Goal: Find specific page/section: Find specific page/section

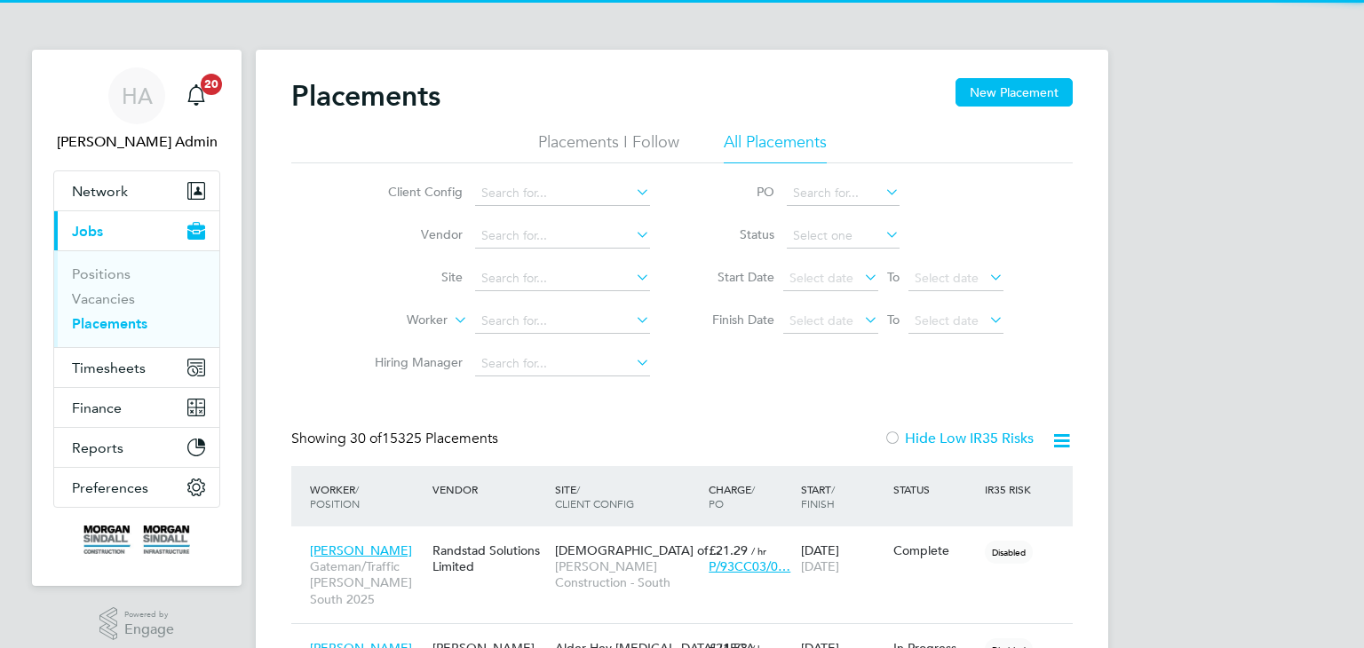
click at [522, 198] on input at bounding box center [562, 193] width 175 height 25
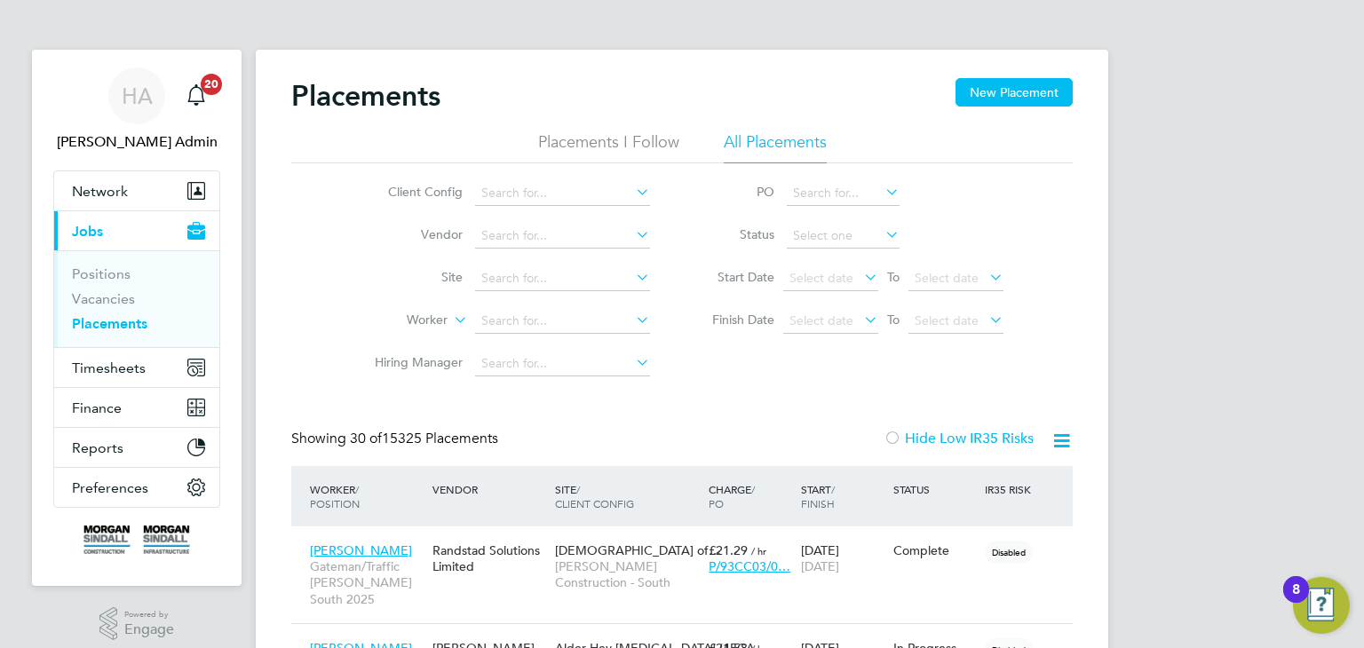
click at [583, 384] on li "Morgan Sindall Construction - Yorkshire and North East" at bounding box center [718, 387] width 487 height 24
type input "Morgan Sindall Construction - Yorkshire and North East"
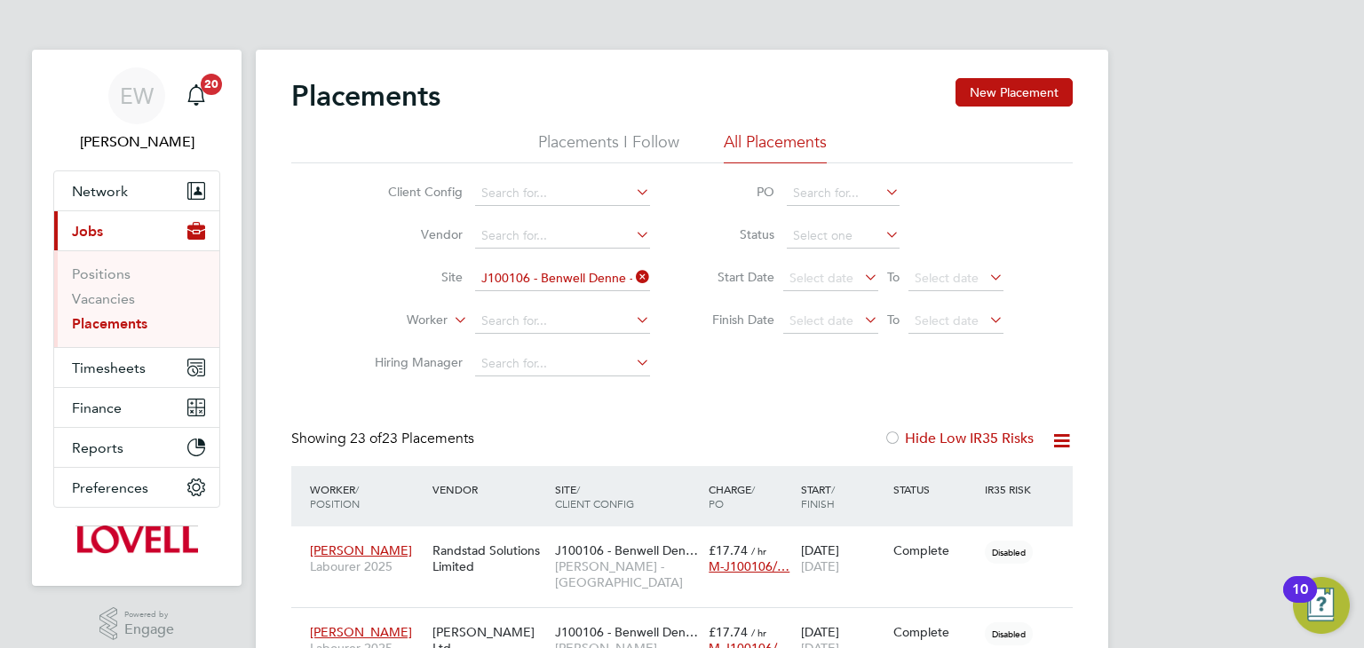
click at [632, 275] on icon at bounding box center [632, 277] width 0 height 25
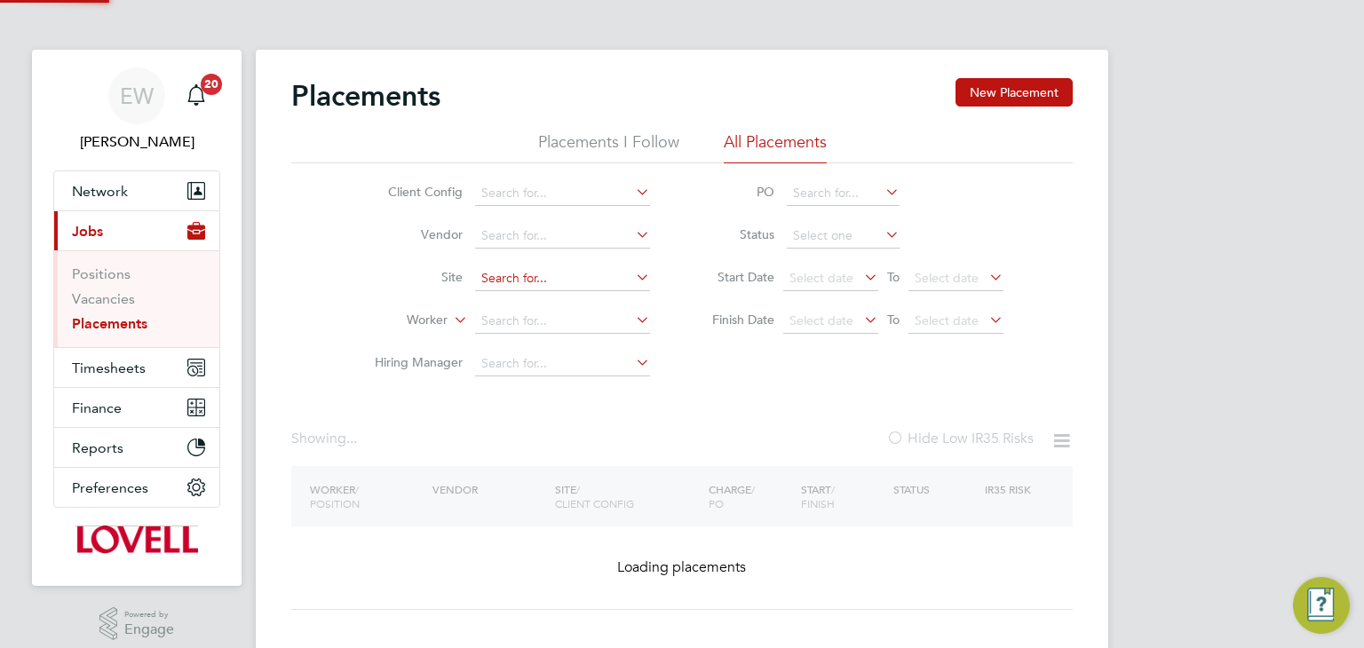
click at [570, 271] on input at bounding box center [562, 278] width 175 height 25
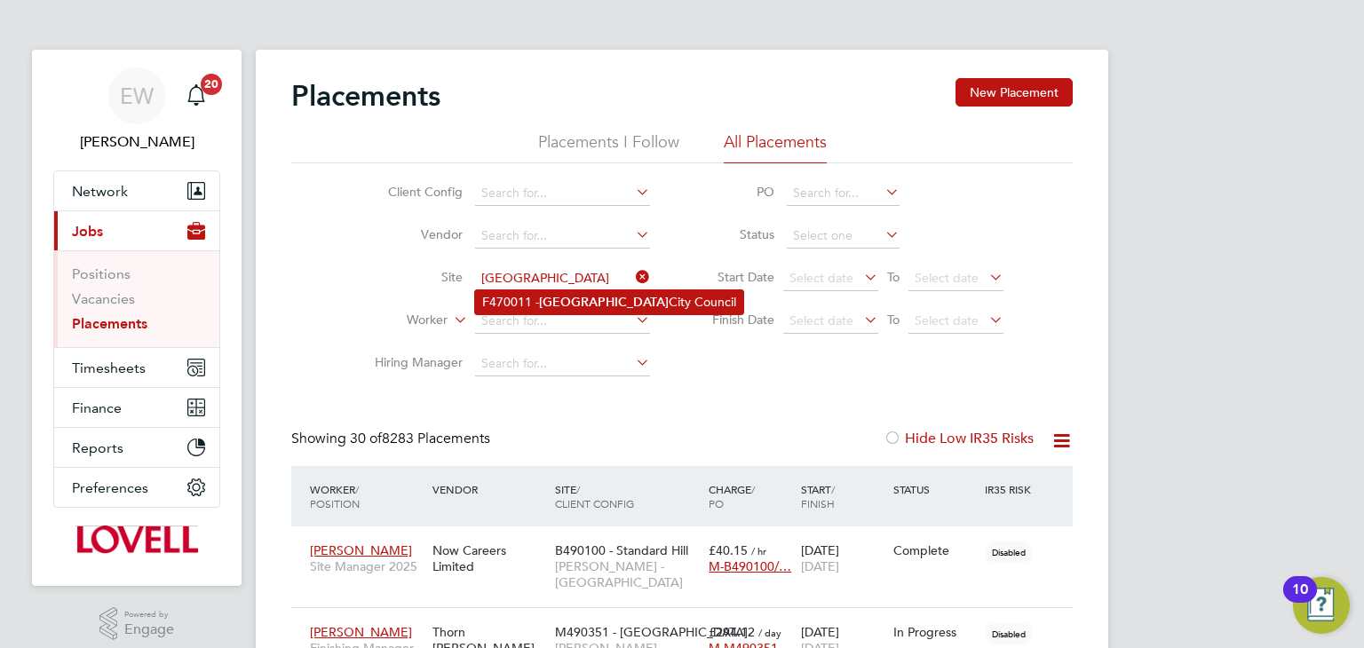
click at [582, 302] on li "F470011 - Leeds City Council" at bounding box center [609, 302] width 268 height 24
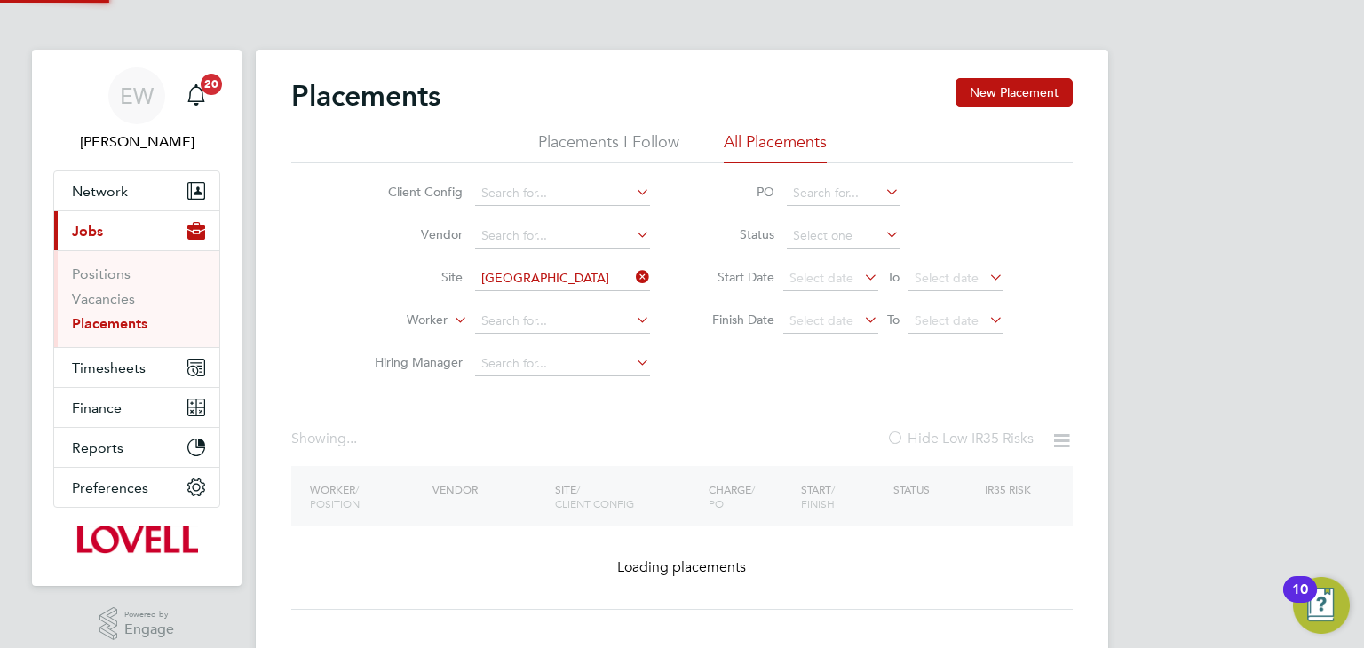
type input "F470011 - Leeds City Council"
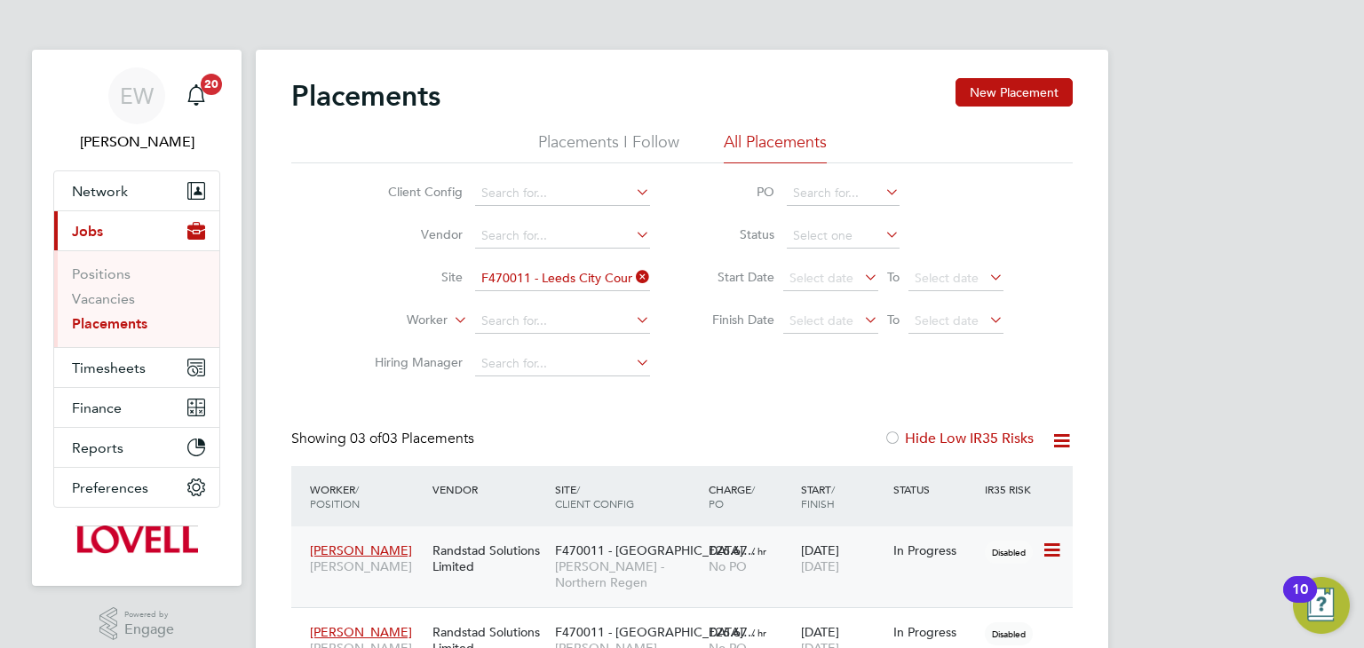
click at [675, 550] on span "F470011 - [GEOGRAPHIC_DATA]…" at bounding box center [655, 550] width 201 height 16
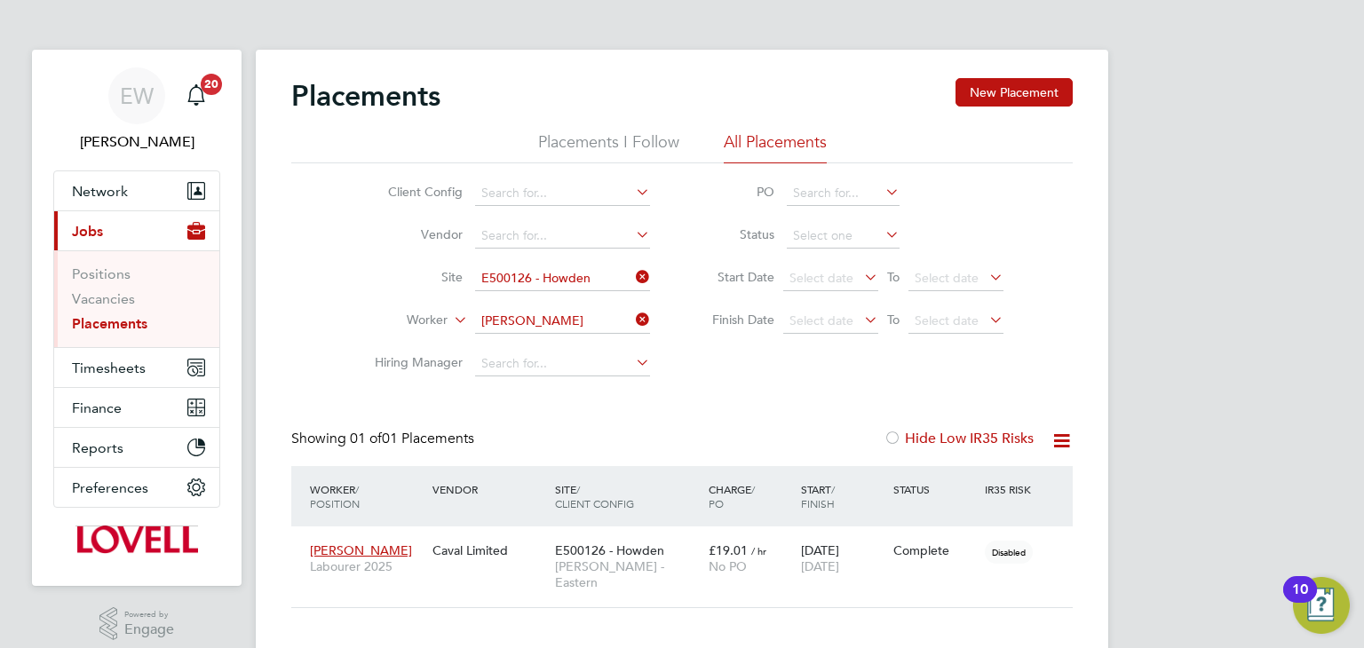
scroll to position [51, 154]
click at [100, 330] on link "Placements" at bounding box center [109, 323] width 75 height 17
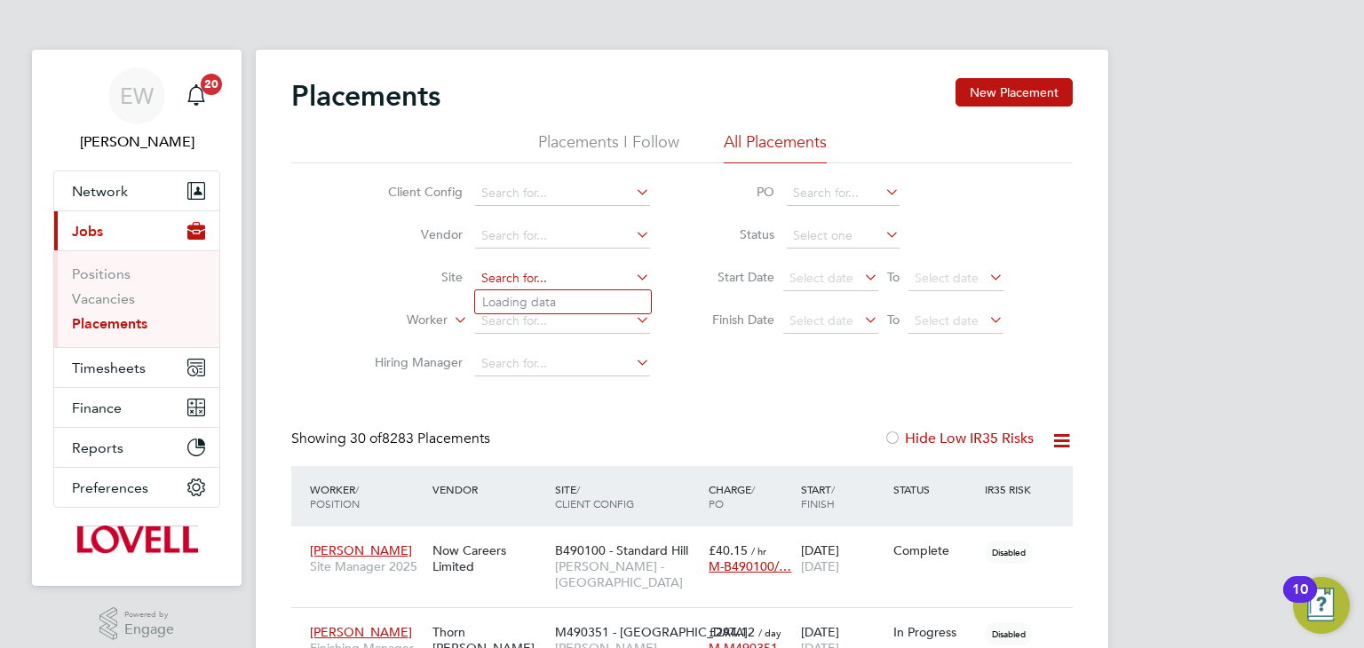
click at [500, 279] on input at bounding box center [562, 278] width 175 height 25
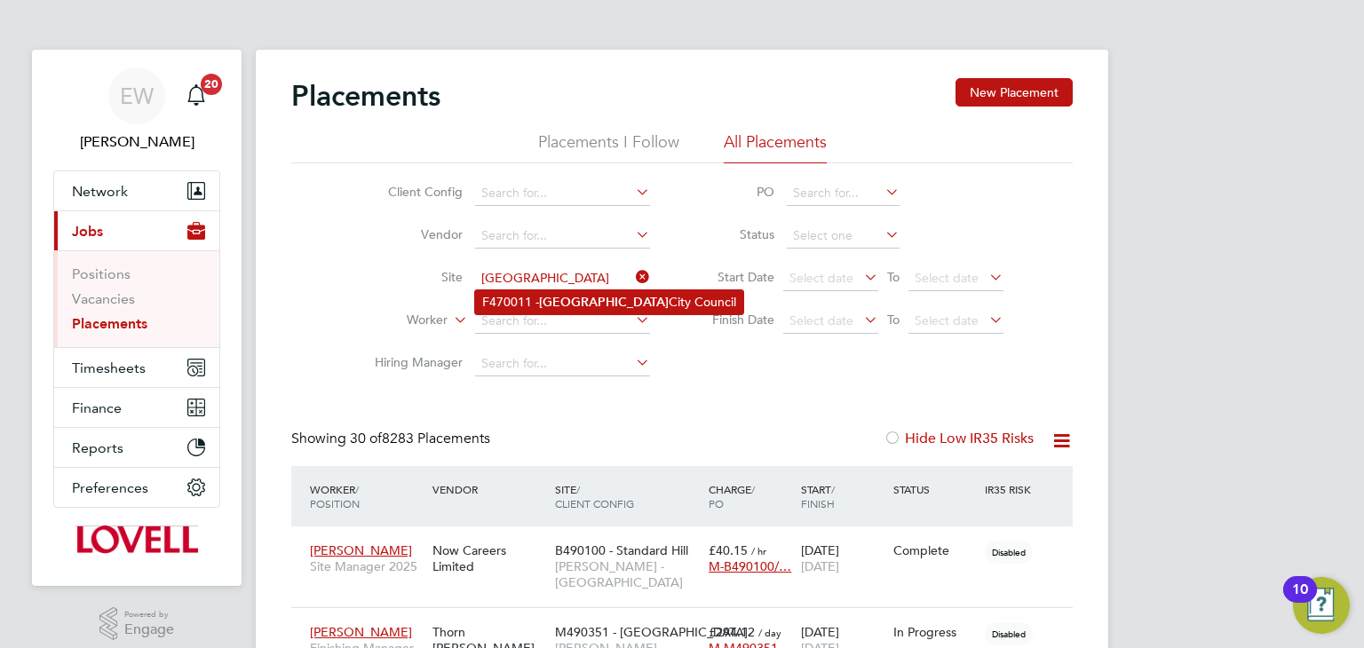
click at [526, 304] on li "F470011 - Leeds City Council" at bounding box center [609, 302] width 268 height 24
type input "F470011 - Leeds City Council"
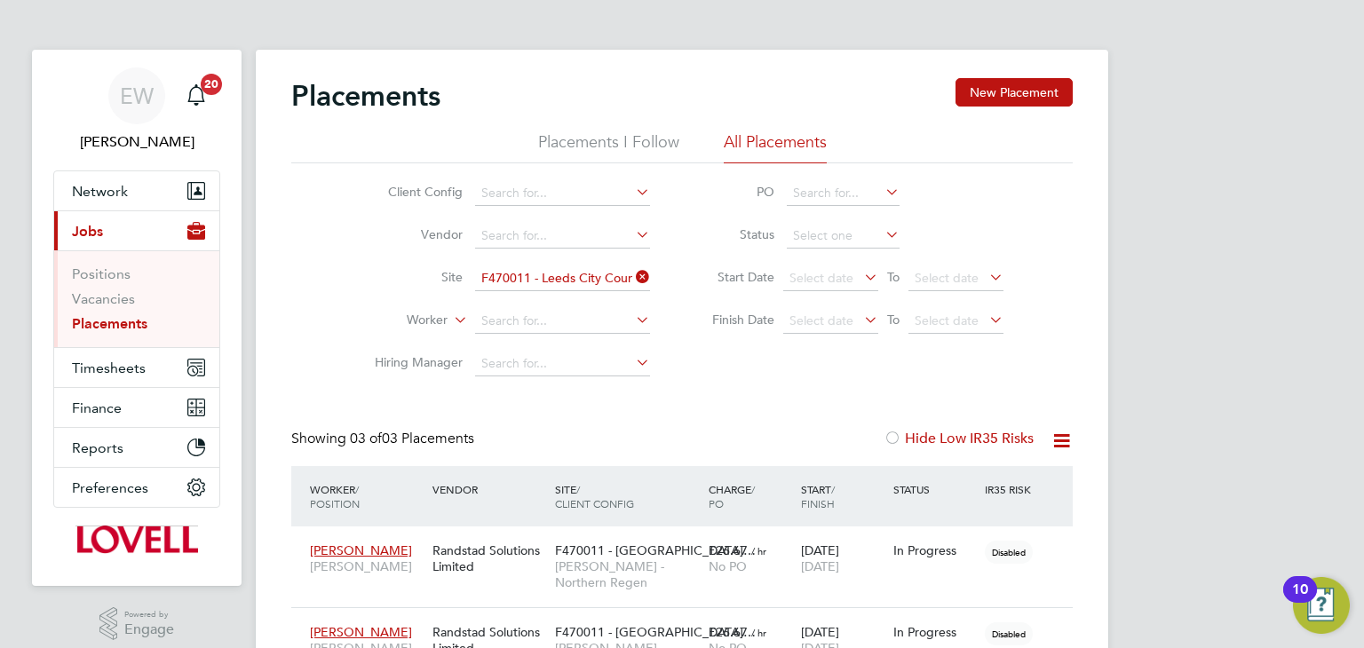
click at [604, 35] on app-barbie "Placements New Placement Placements I Follow All Placements Client Config Vendo…" at bounding box center [682, 412] width 852 height 824
